Goal: Information Seeking & Learning: Learn about a topic

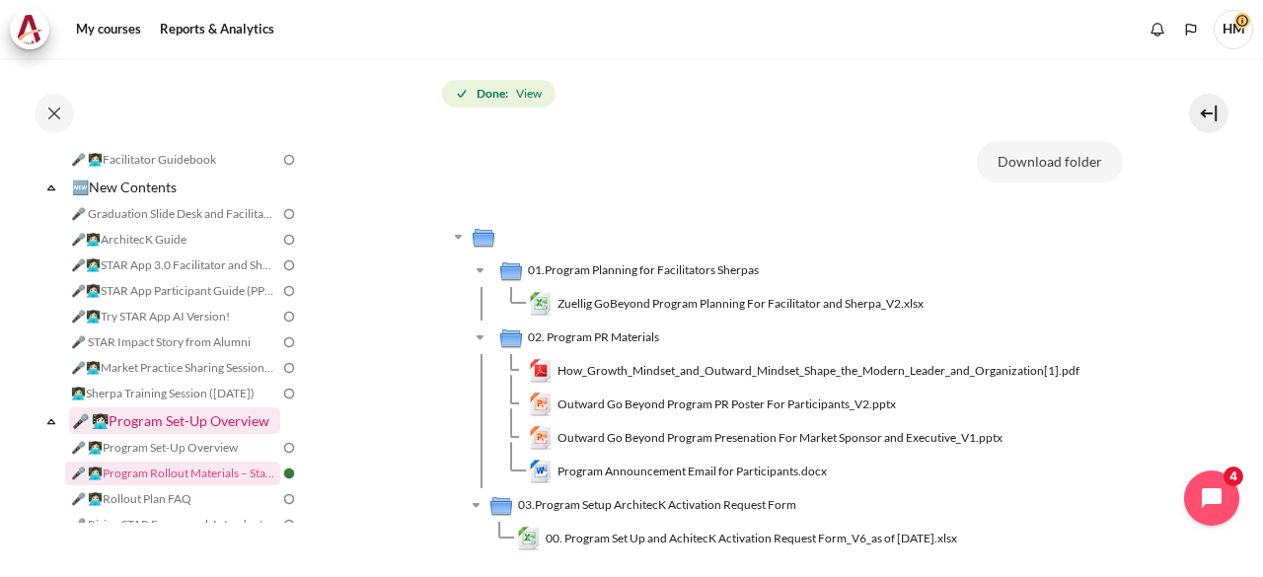
scroll to position [22, 0]
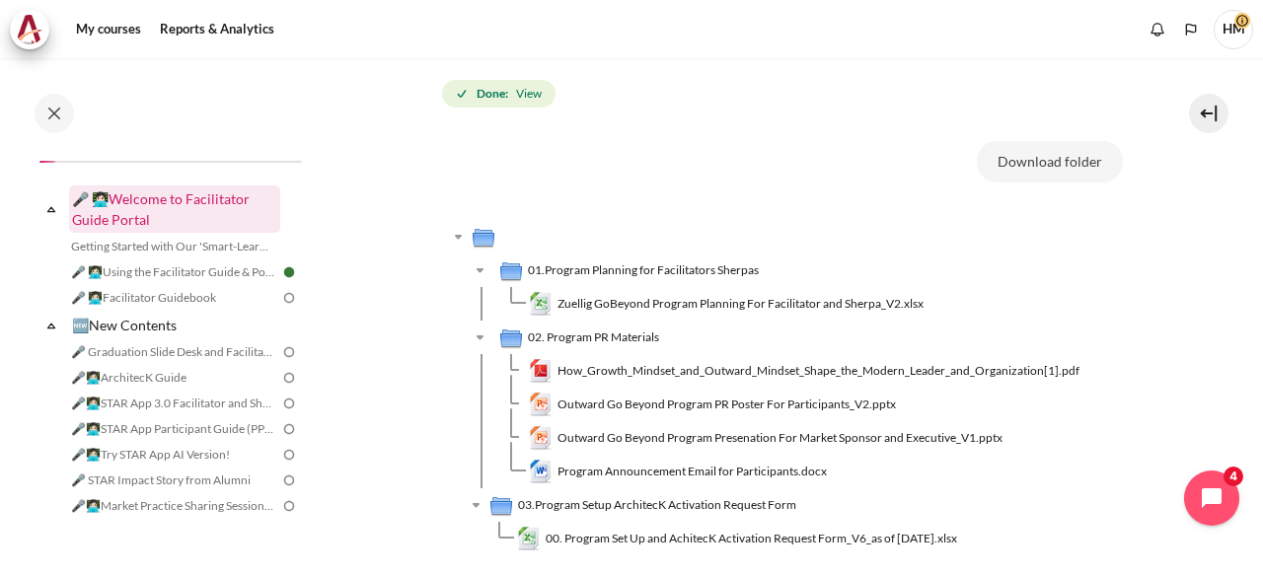
click at [148, 206] on link "🎤 👩🏻‍💻Welcome to Facilitator Guide Portal" at bounding box center [174, 209] width 211 height 47
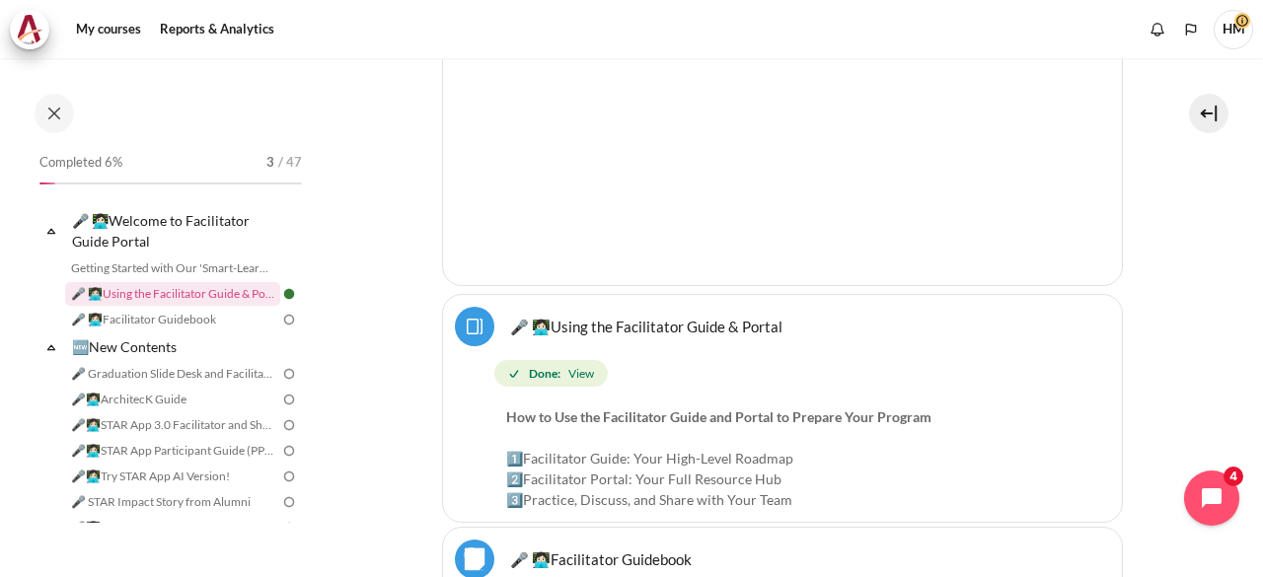
scroll to position [99, 0]
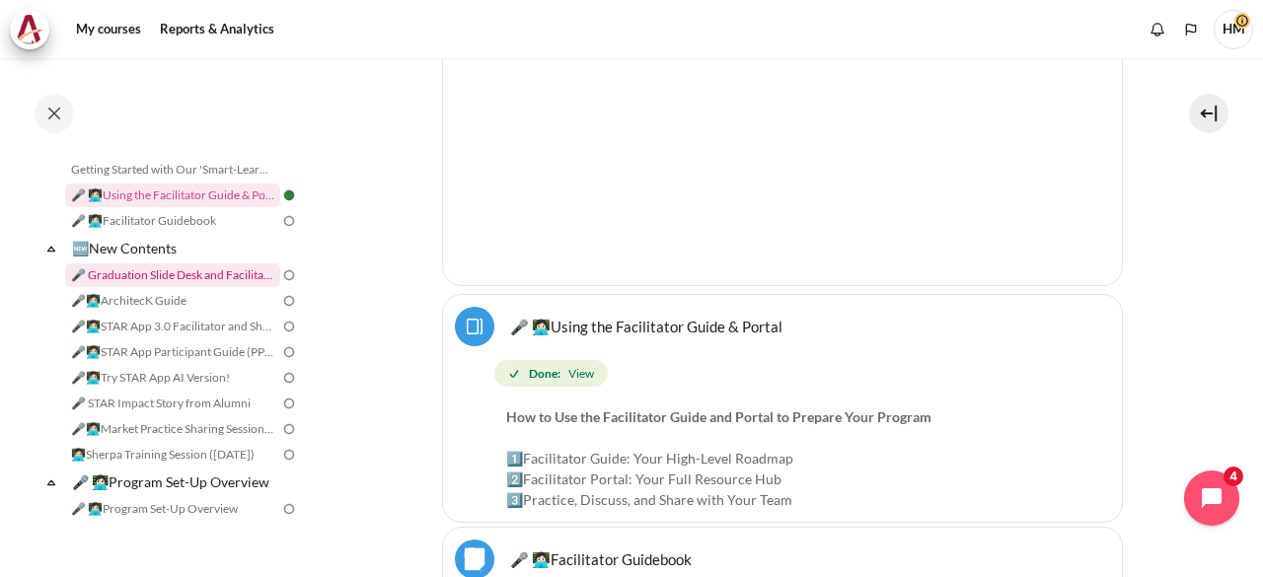
click at [213, 276] on link "🎤 Graduation Slide Desk and Facilitator Note (10 Jun 25)" at bounding box center [172, 276] width 215 height 24
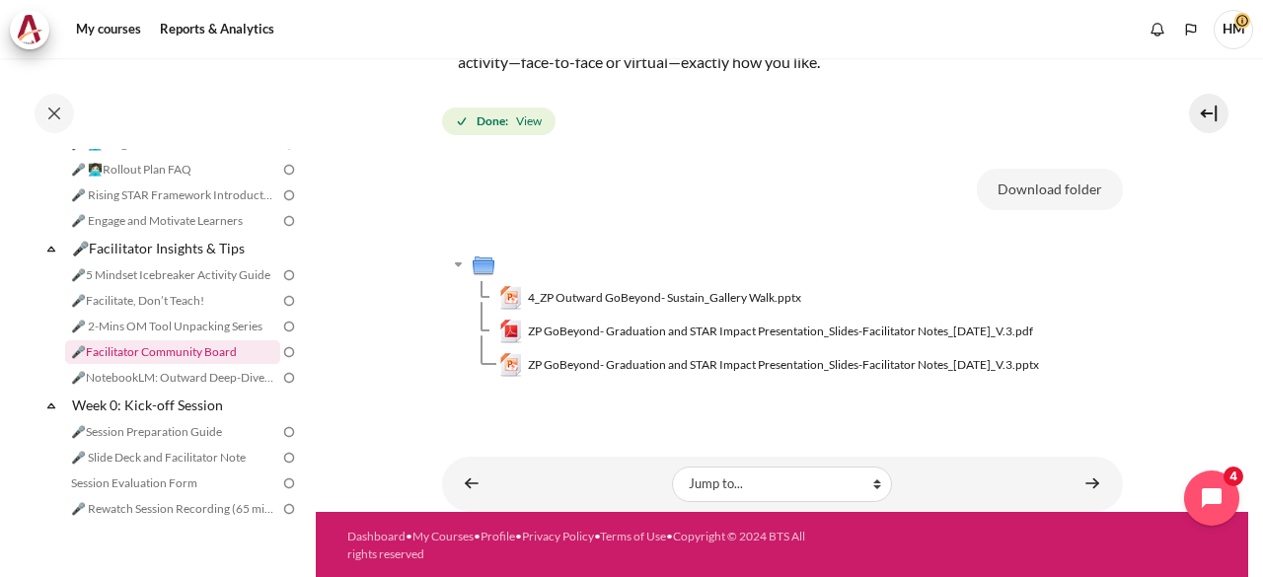
scroll to position [630, 0]
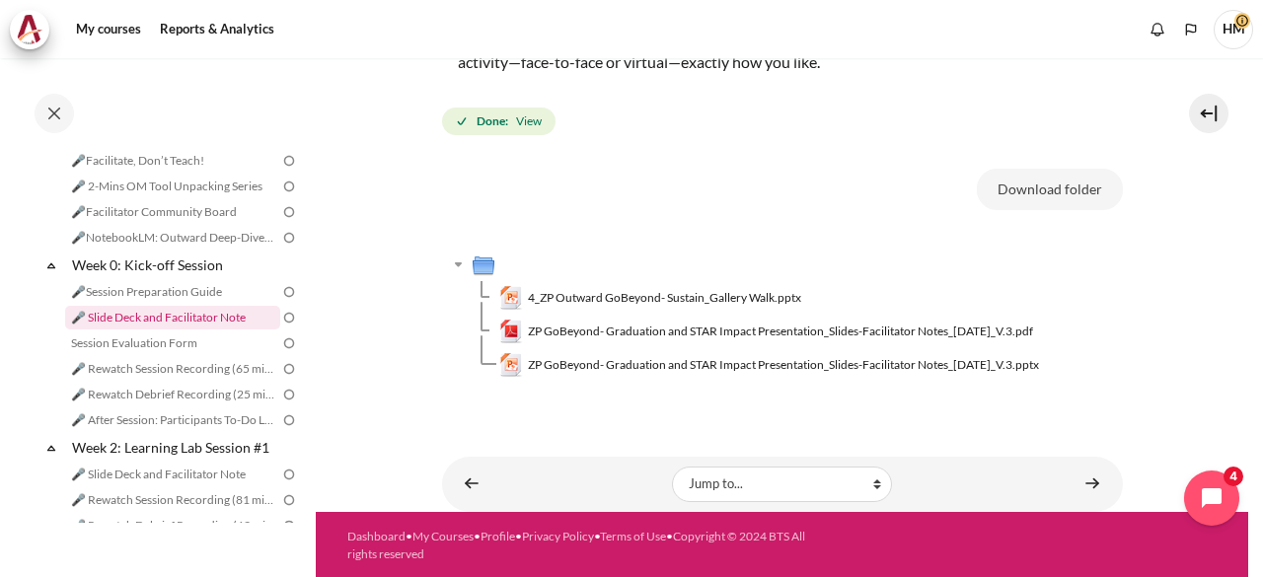
click at [221, 330] on link "🎤 Slide Deck and Facilitator Note" at bounding box center [172, 318] width 215 height 24
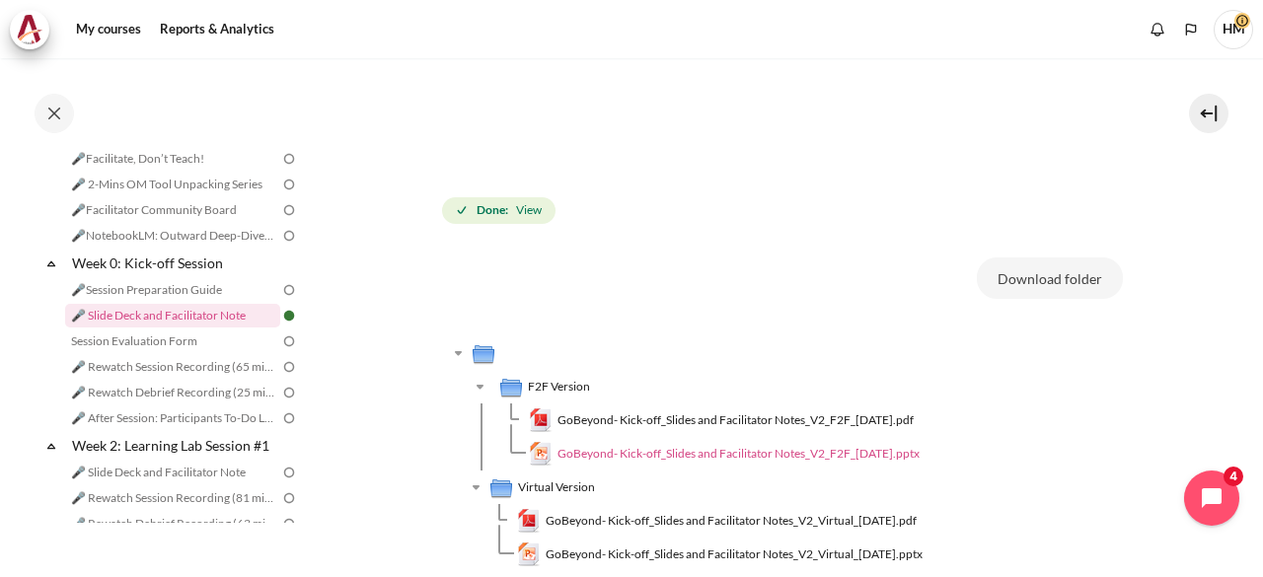
scroll to position [691, 0]
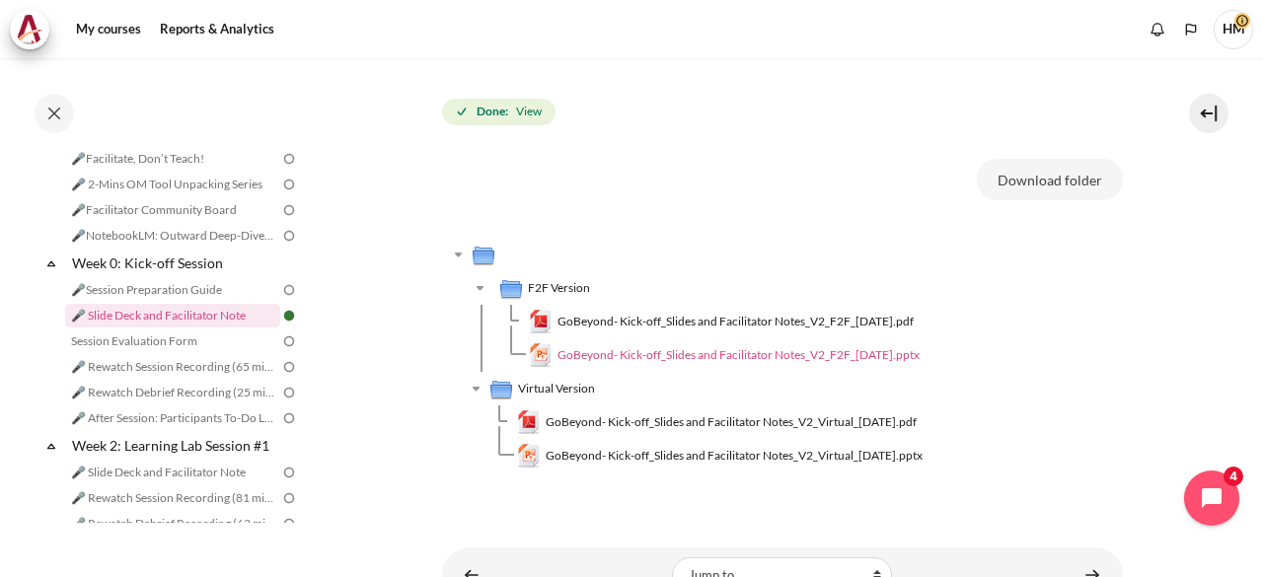
click at [676, 349] on span "GoBeyond- Kick-off_Slides and Facilitator Notes_V2_F2F_13 May 2025.pptx" at bounding box center [739, 355] width 362 height 18
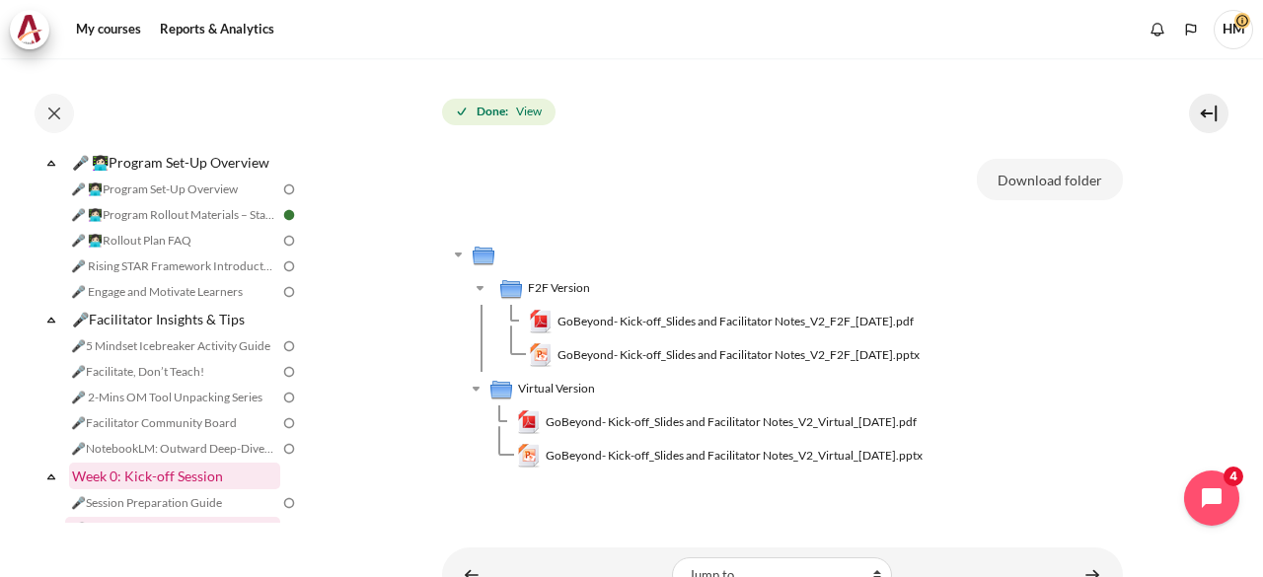
scroll to position [388, 0]
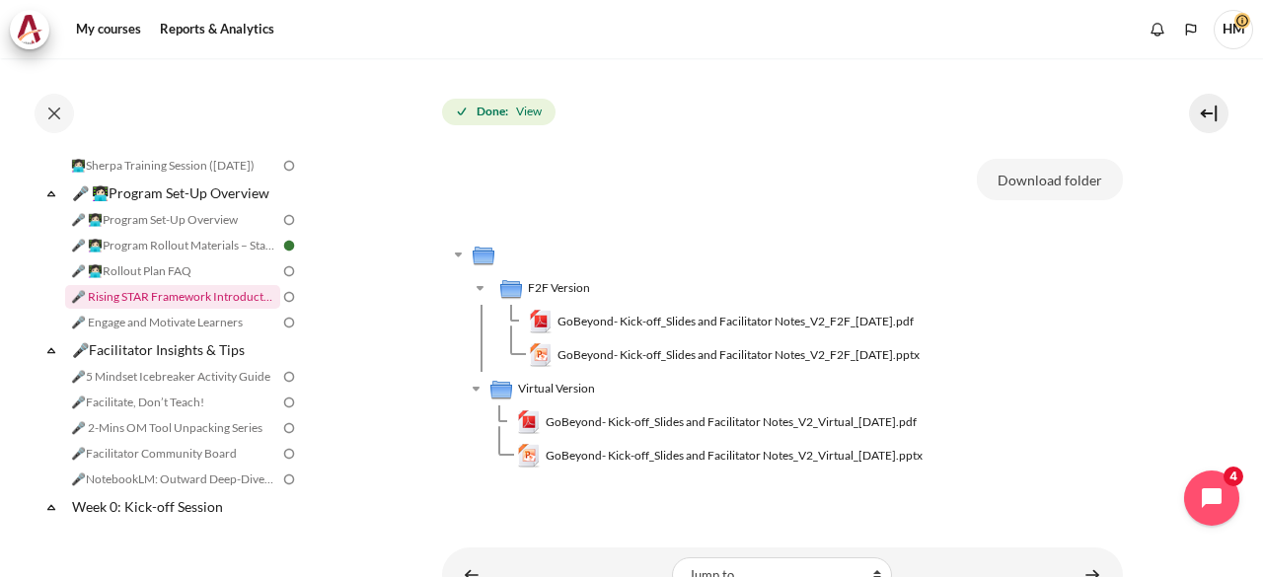
click at [233, 309] on link "🎤 Rising STAR Framework Introduction" at bounding box center [172, 297] width 215 height 24
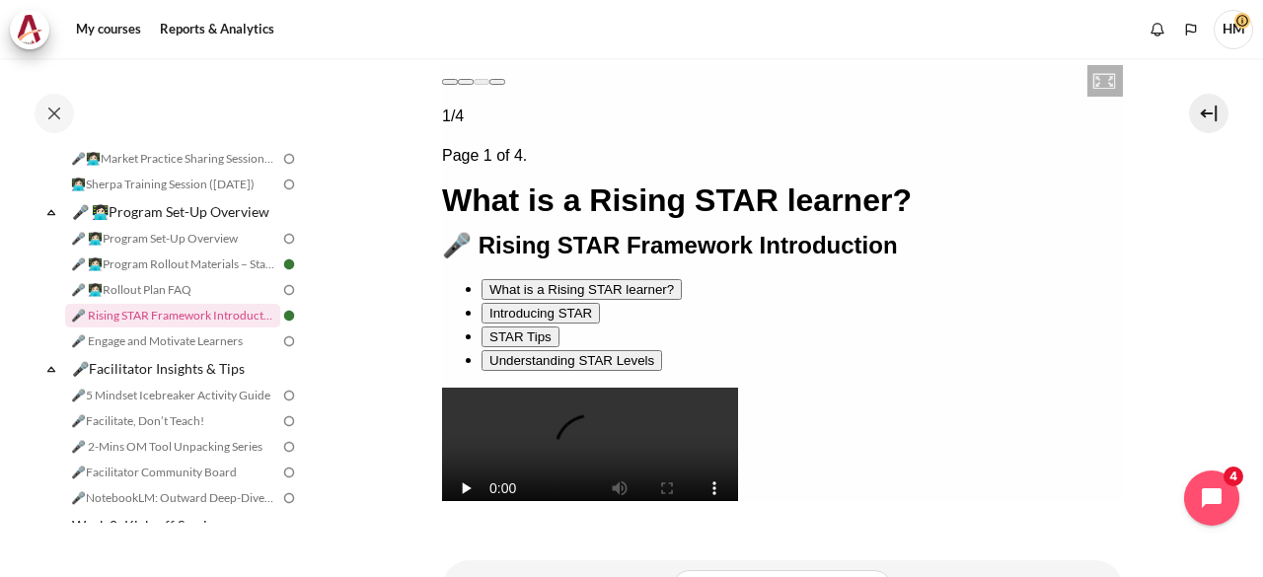
scroll to position [401, 0]
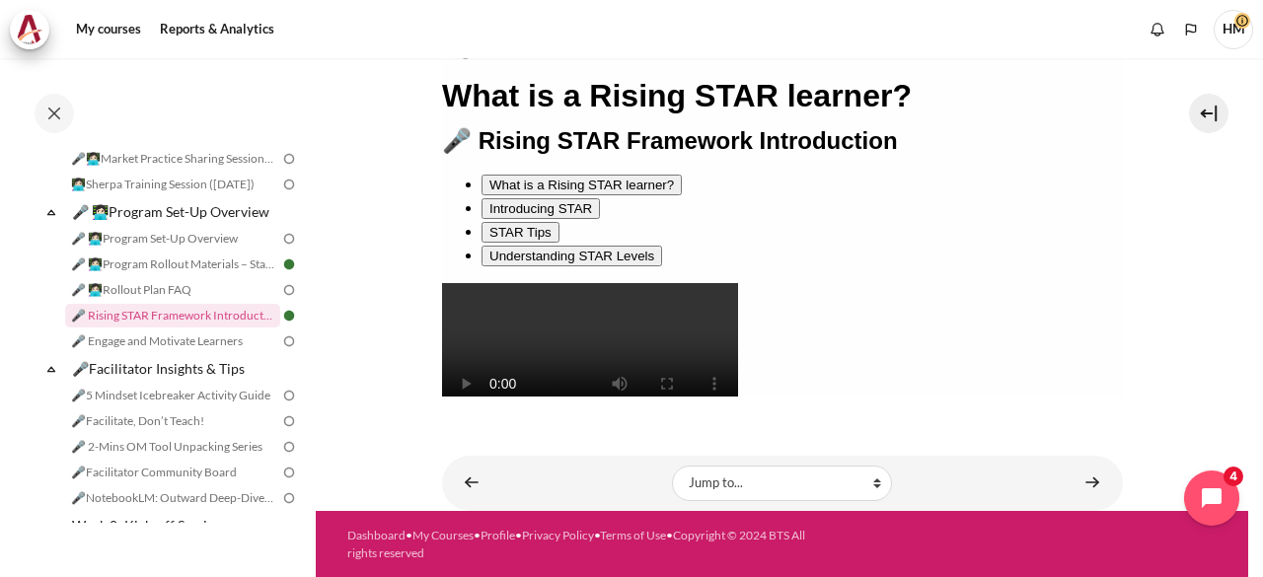
click at [465, 464] on div "Next page" at bounding box center [465, 464] width 0 height 0
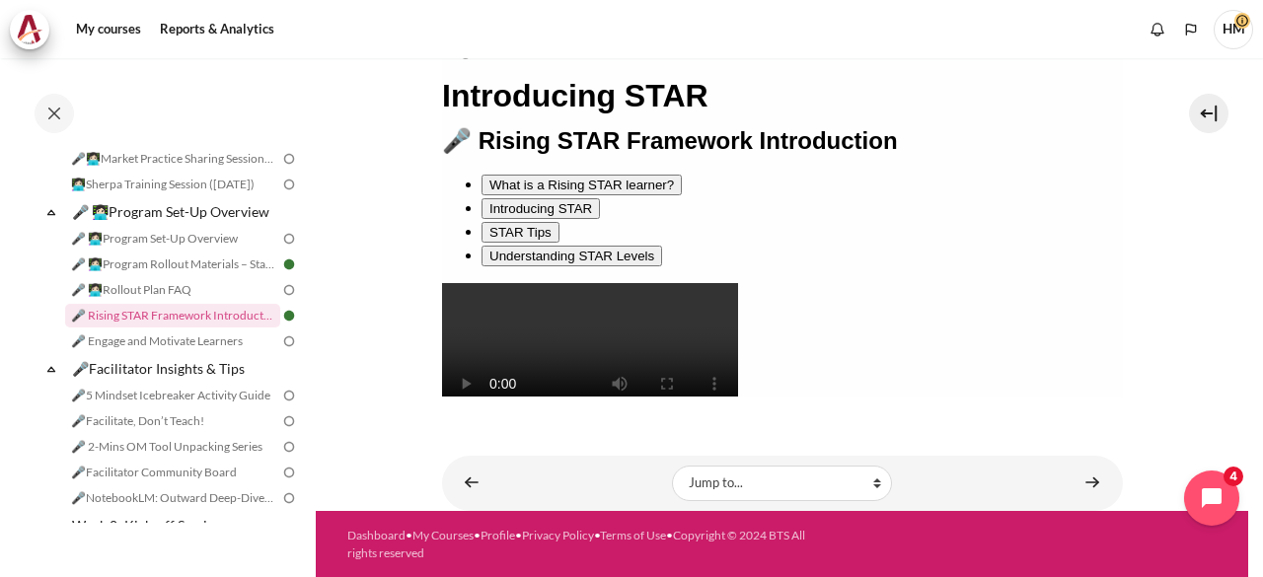
scroll to position [302, 0]
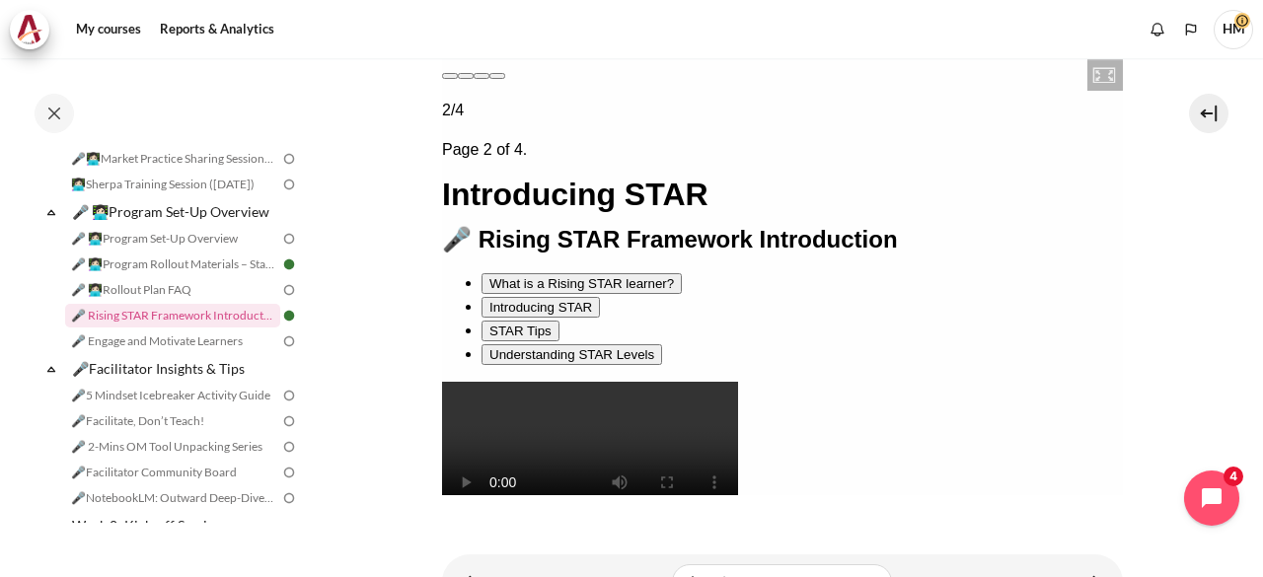
click at [465, 562] on div "Next page" at bounding box center [465, 562] width 0 height 0
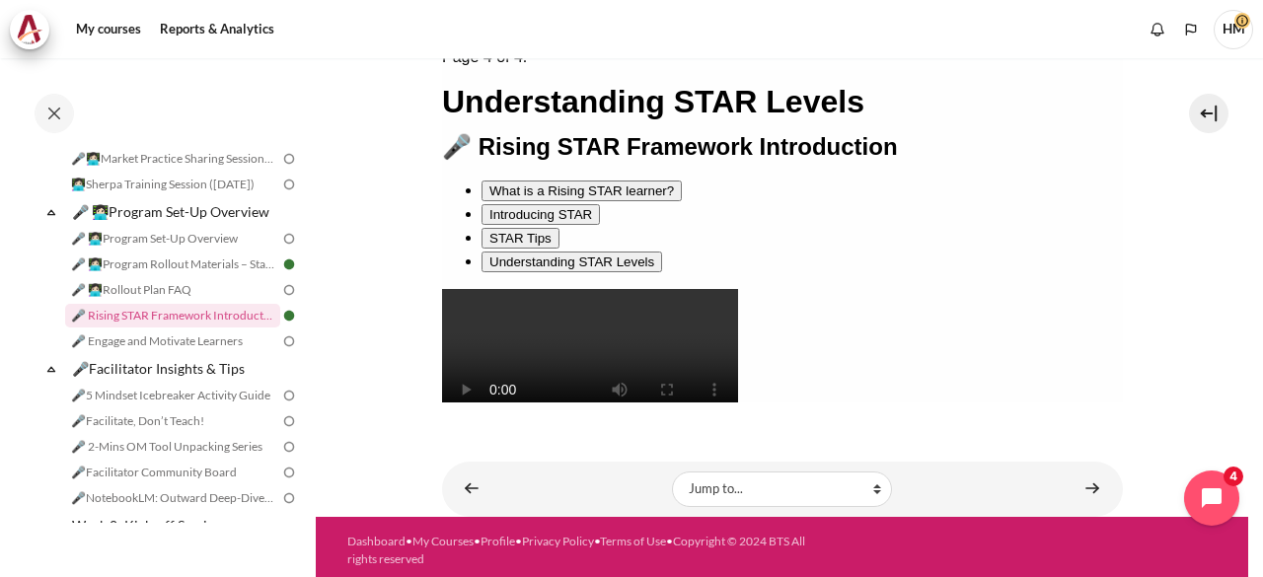
scroll to position [99, 0]
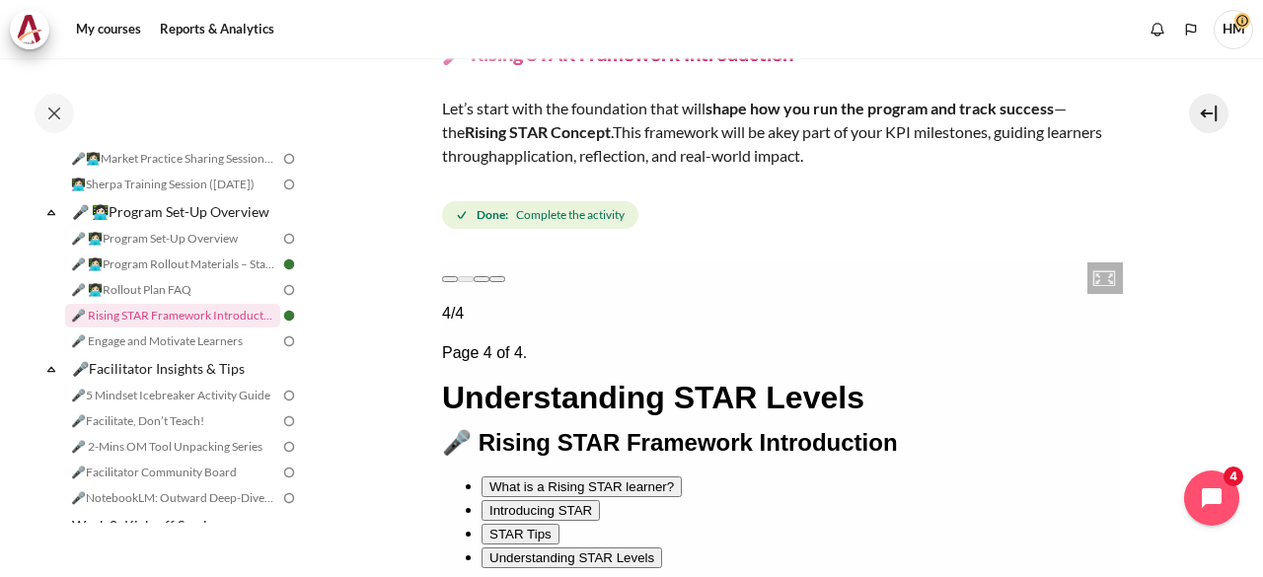
click at [535, 479] on div "What is a Rising STAR learner?" at bounding box center [581, 486] width 185 height 15
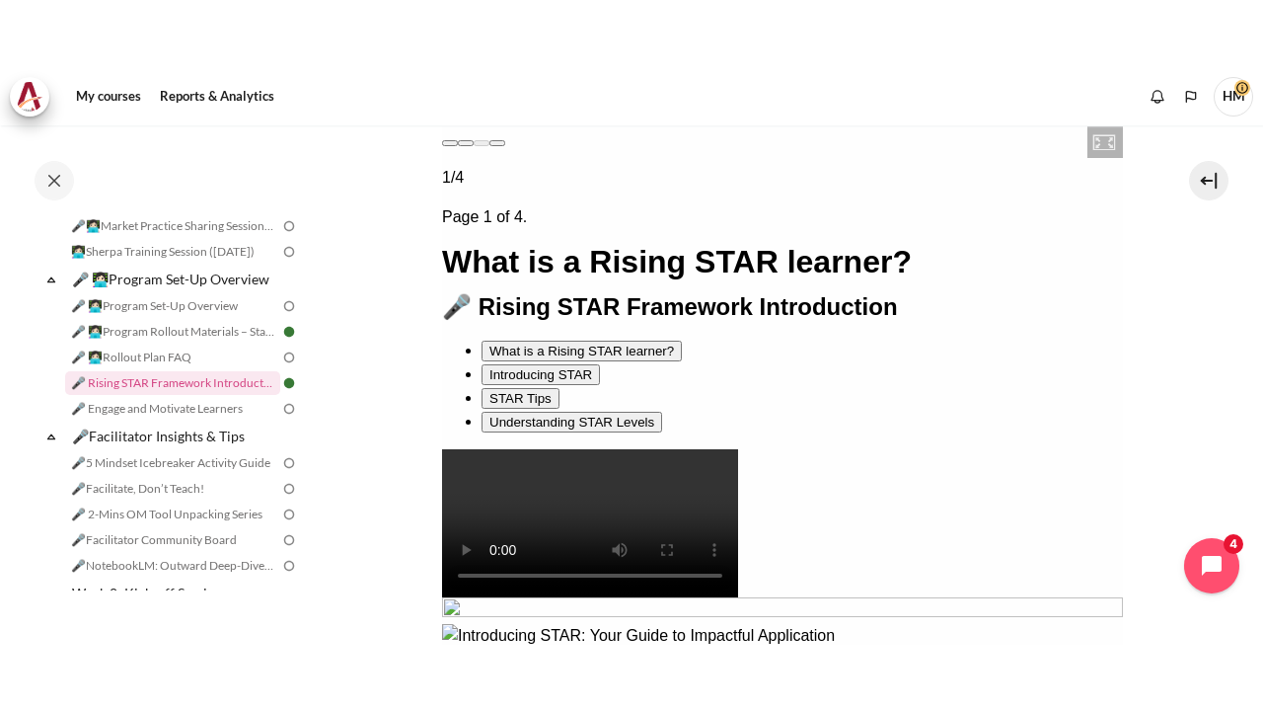
scroll to position [296, 0]
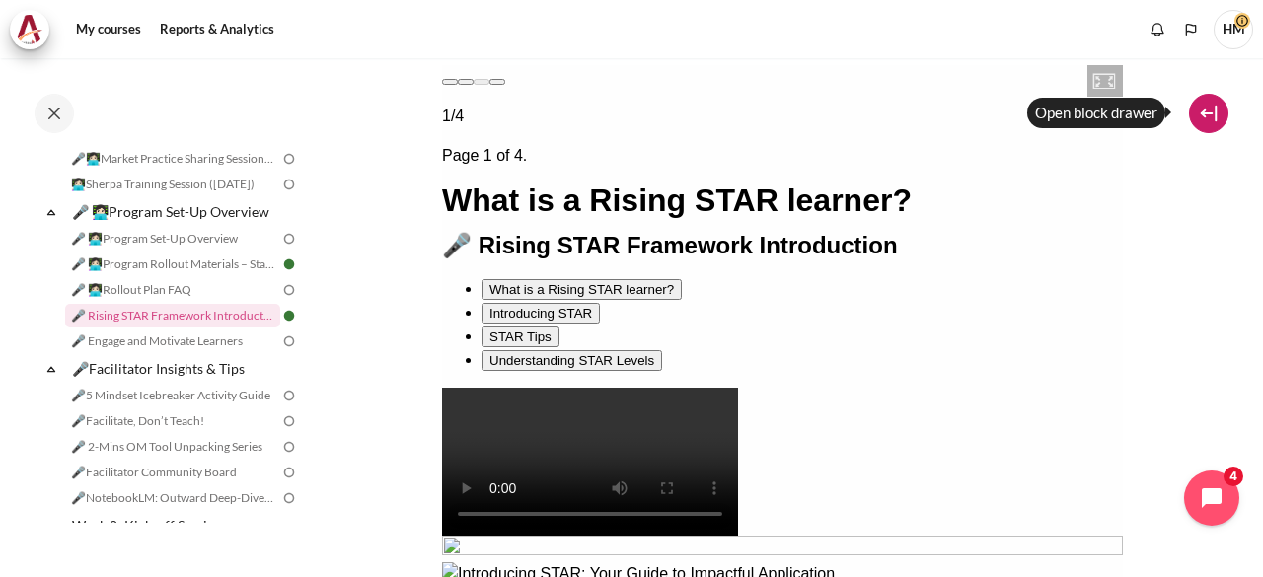
click at [1215, 121] on button at bounding box center [1208, 113] width 39 height 39
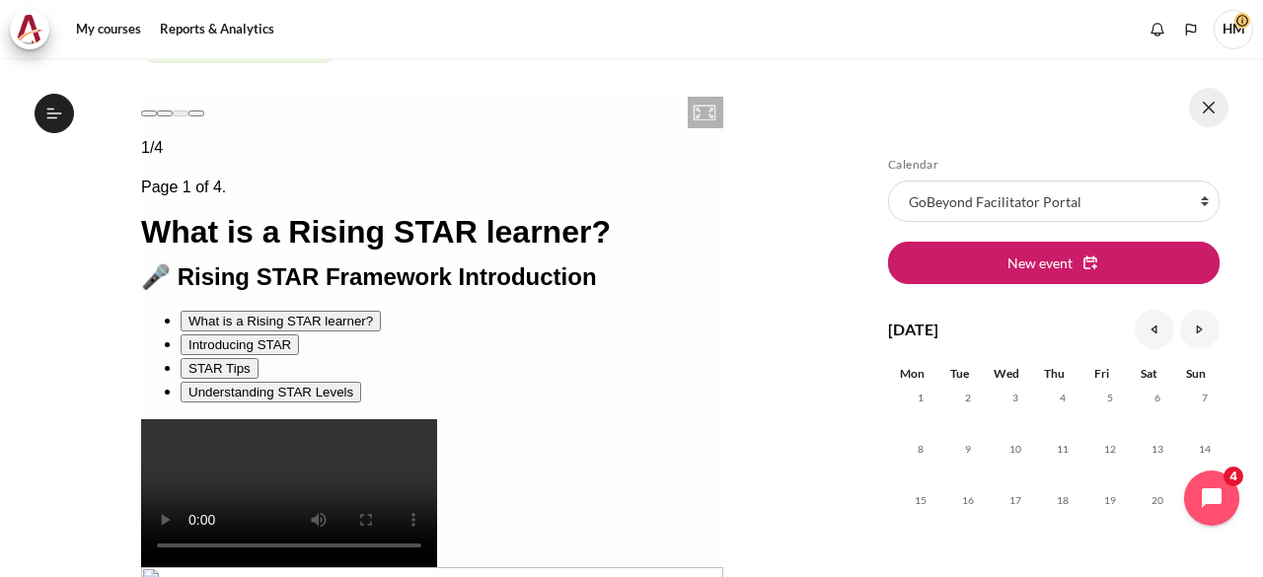
click at [1220, 101] on button at bounding box center [1208, 107] width 39 height 39
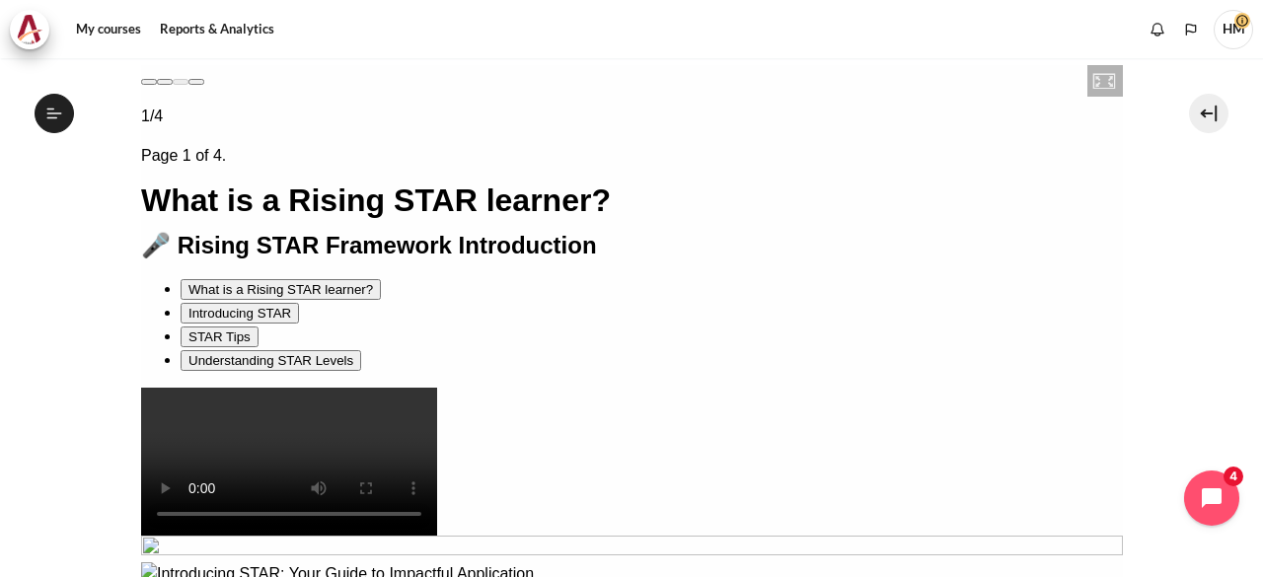
click at [188, 84] on button "Toggle navigation menu" at bounding box center [196, 81] width 16 height 6
click at [156, 84] on button "Fullscreen" at bounding box center [148, 81] width 16 height 6
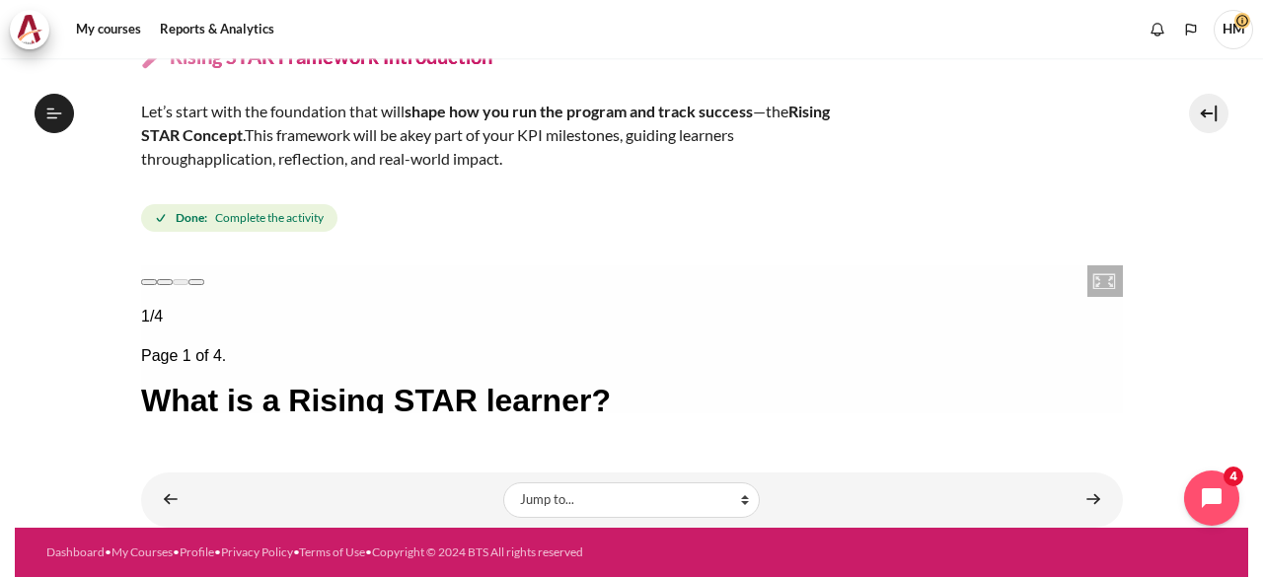
scroll to position [0, 0]
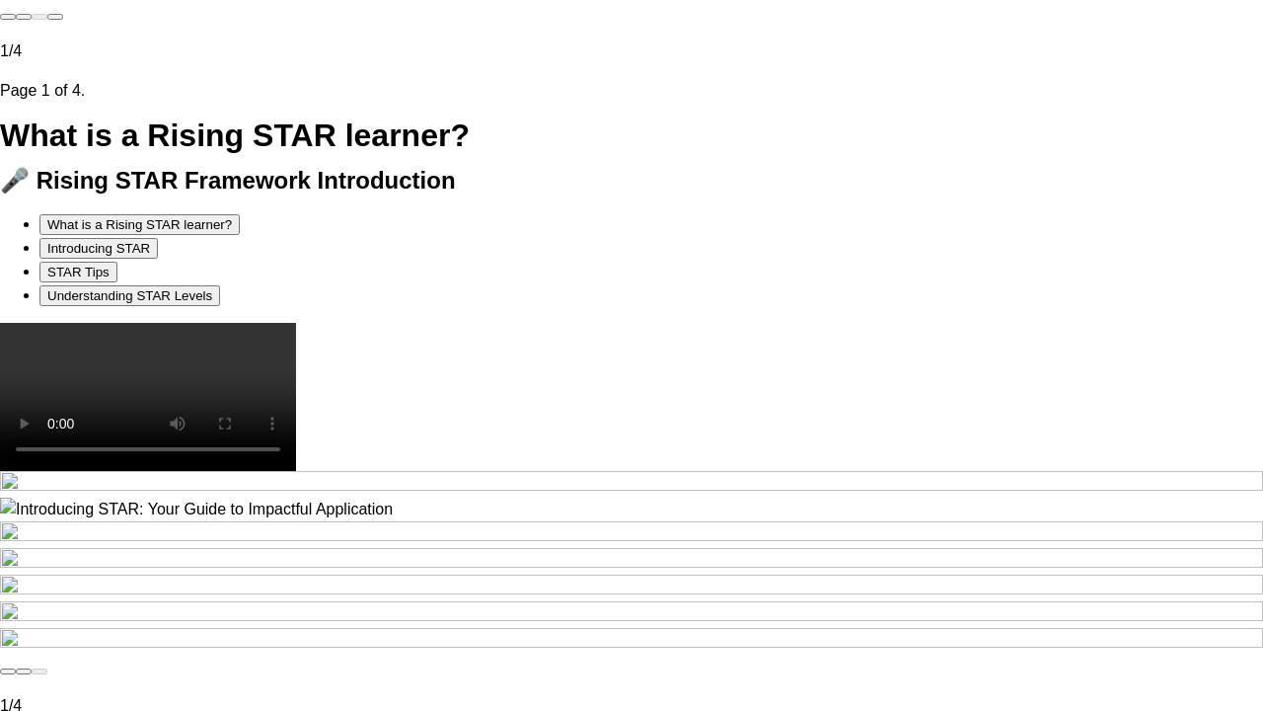
click at [16, 19] on button "undefined" at bounding box center [8, 17] width 16 height 6
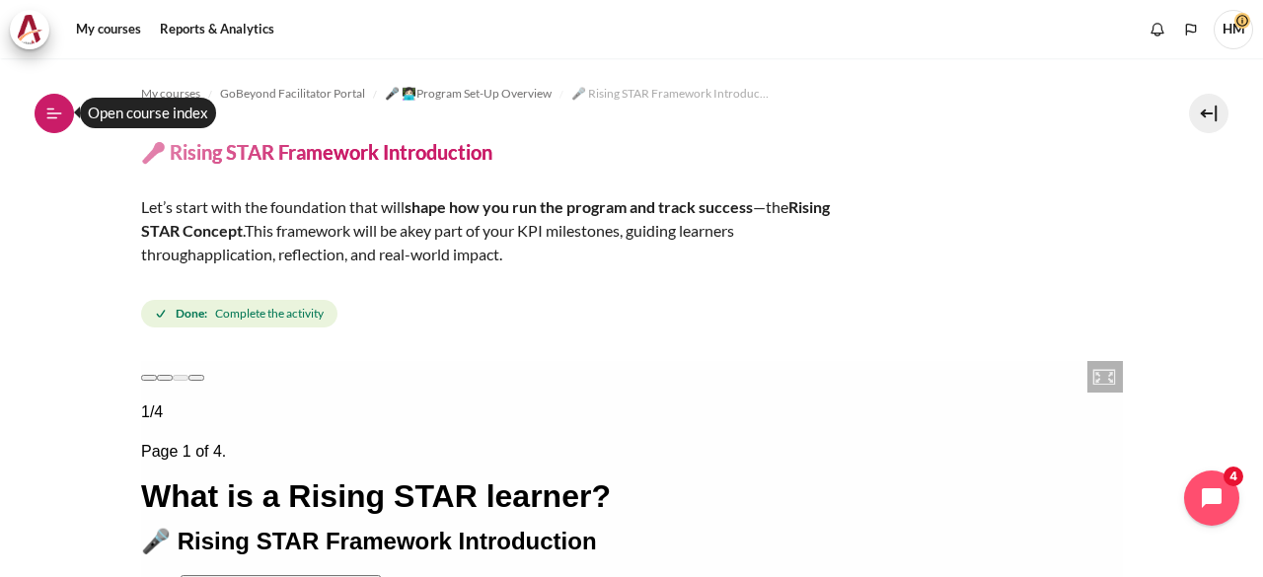
click at [54, 112] on icon at bounding box center [54, 114] width 18 height 18
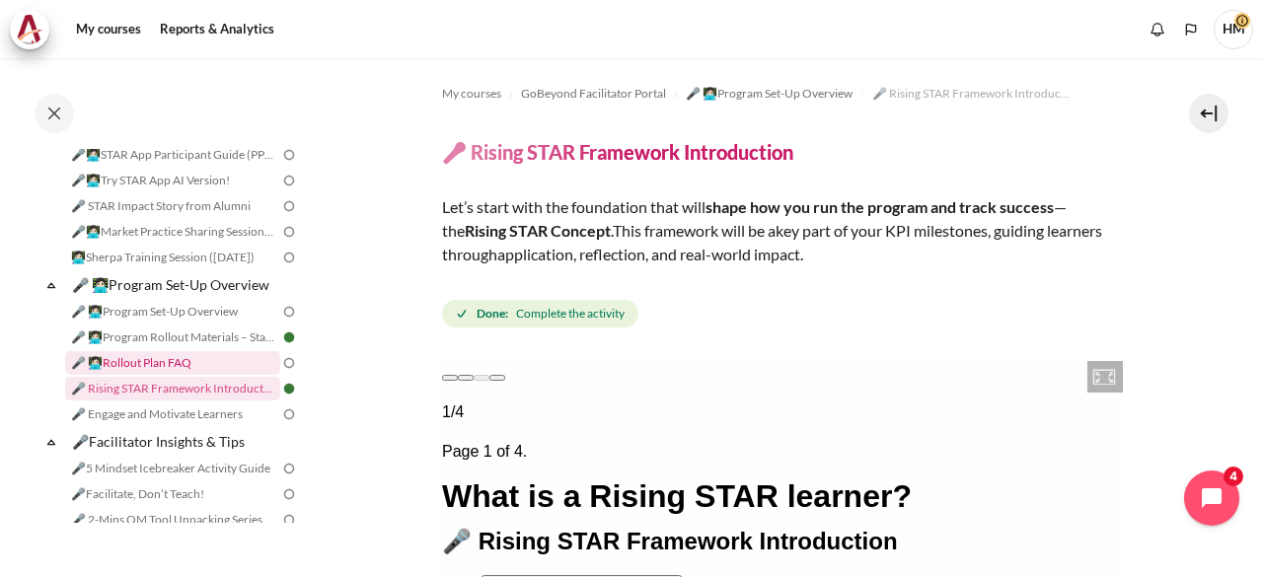
scroll to position [270, 0]
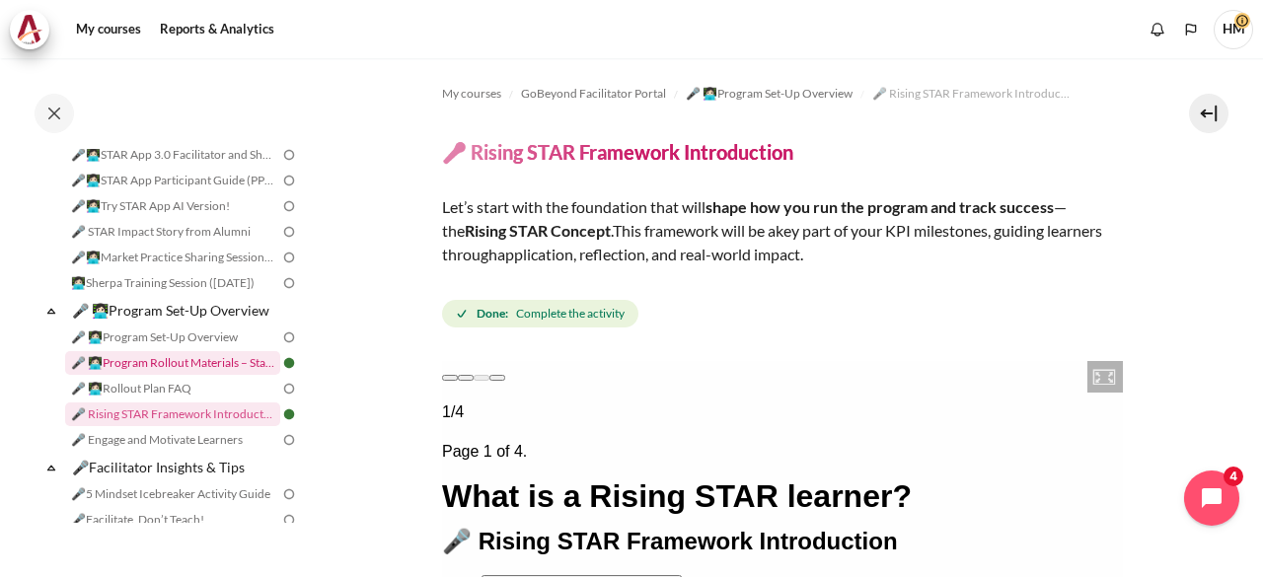
click at [210, 375] on link "🎤 👩🏻‍💻Program Rollout Materials – Starter Kit" at bounding box center [172, 363] width 215 height 24
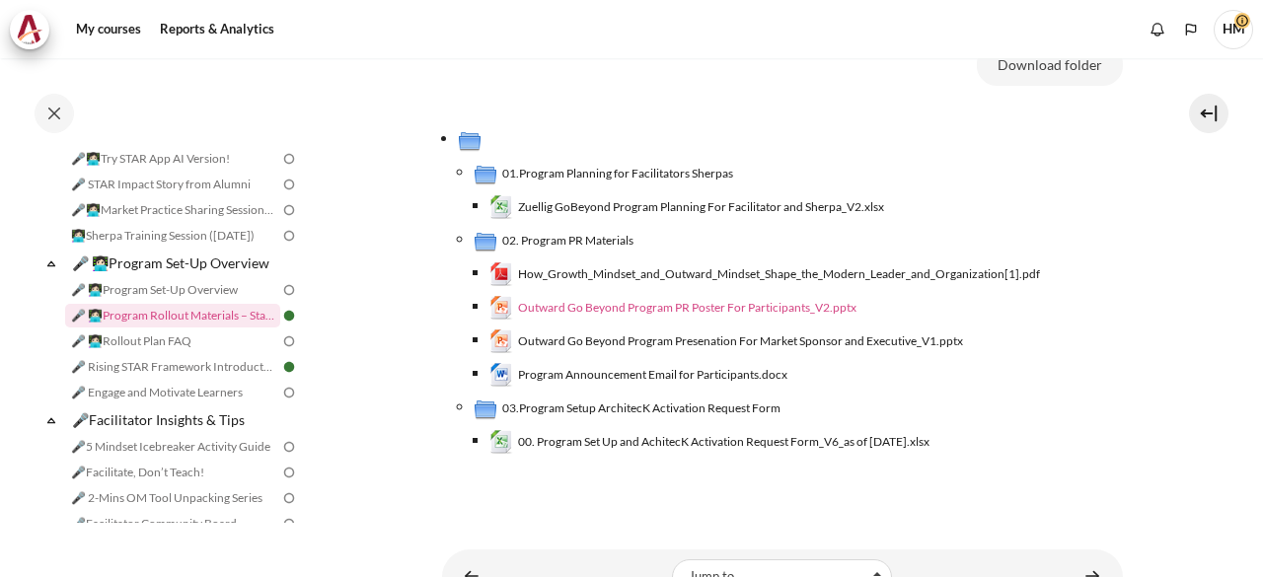
scroll to position [691, 0]
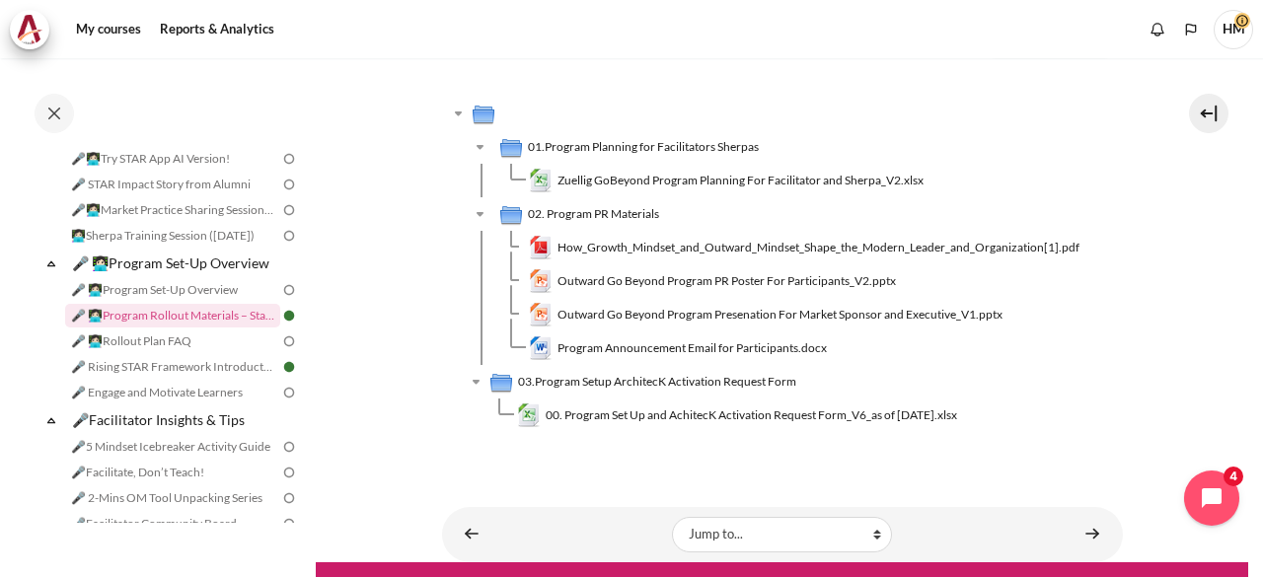
click at [205, 185] on link "🎤 STAR Impact Story from Alumni" at bounding box center [172, 185] width 215 height 24
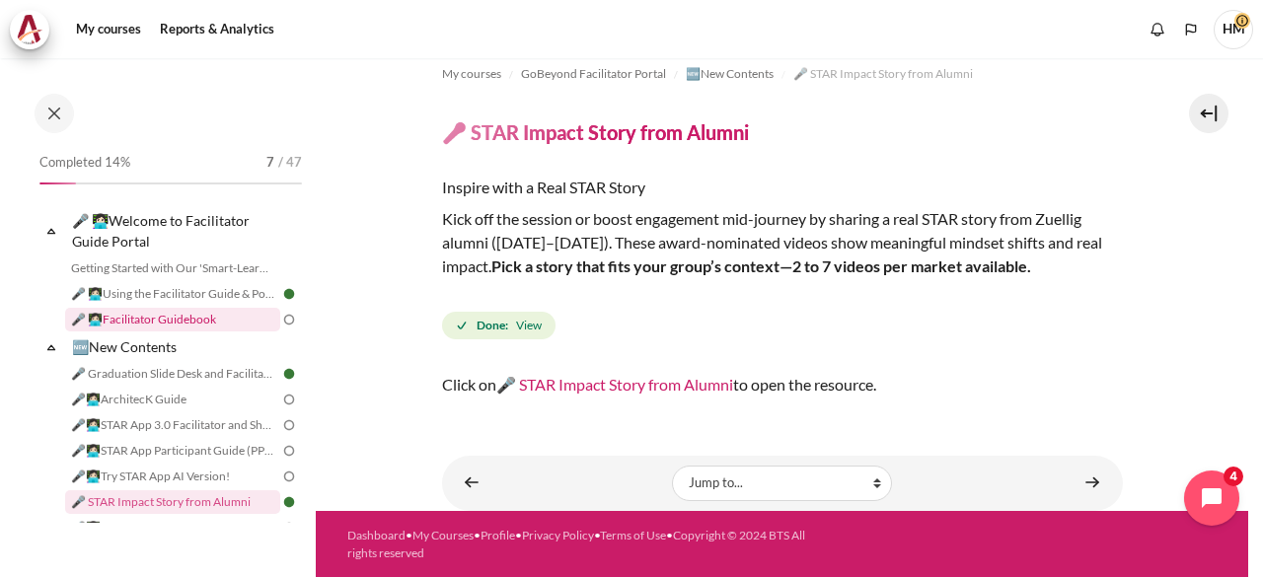
click at [195, 317] on link "🎤 👩🏻‍💻Facilitator Guidebook" at bounding box center [172, 320] width 215 height 24
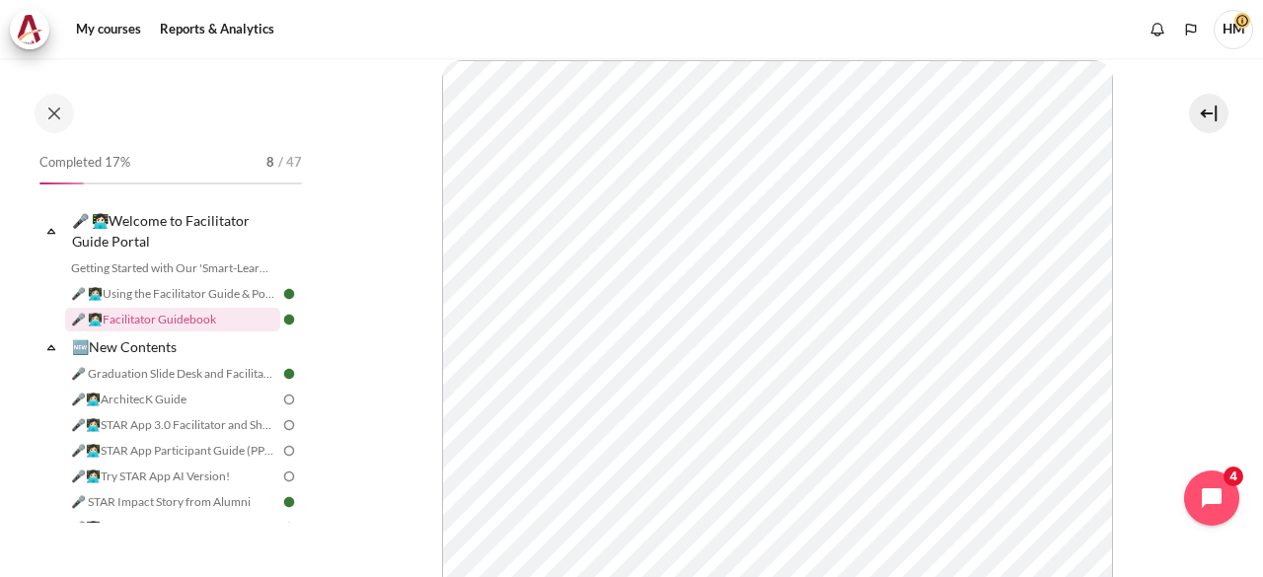
scroll to position [573, 0]
